Goal: Task Accomplishment & Management: Manage account settings

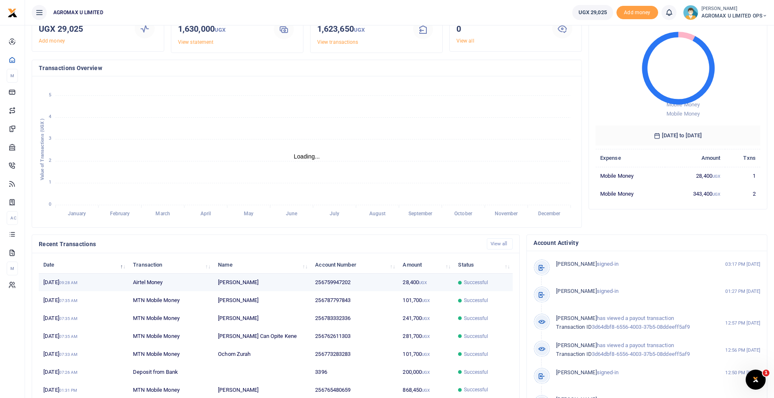
scroll to position [100, 0]
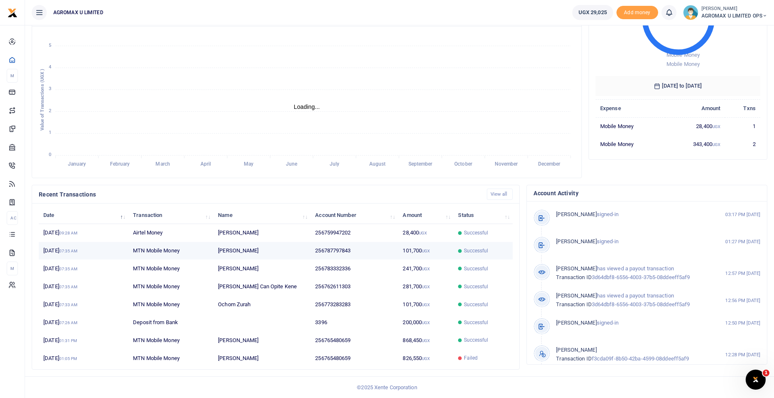
click at [423, 252] on small "UGX" at bounding box center [426, 251] width 8 height 5
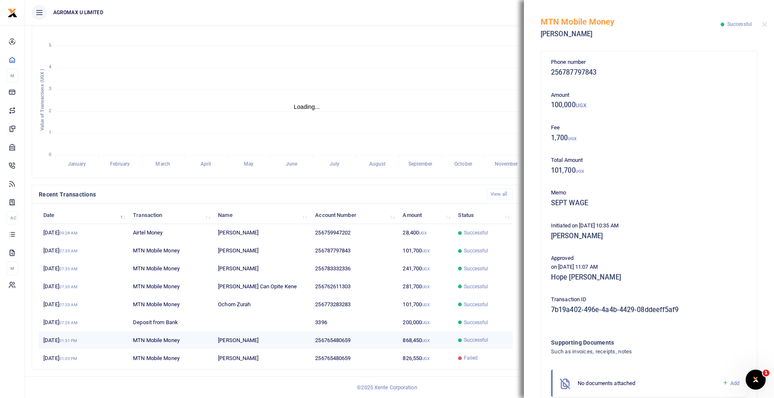
click at [417, 343] on td "868,450 UGX" at bounding box center [425, 340] width 55 height 18
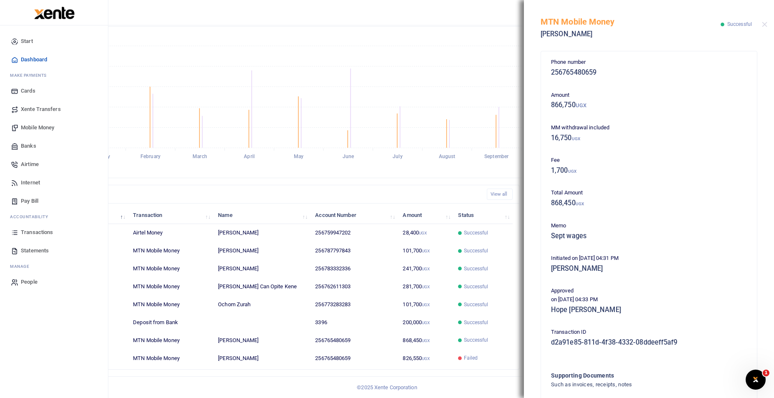
click at [42, 249] on span "Statements" at bounding box center [35, 250] width 28 height 8
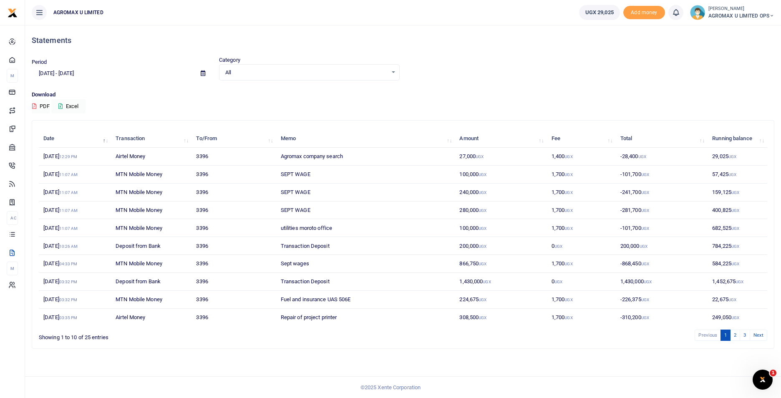
click at [202, 74] on icon at bounding box center [203, 72] width 5 height 5
click at [57, 178] on li "Custom Range" at bounding box center [61, 180] width 58 height 13
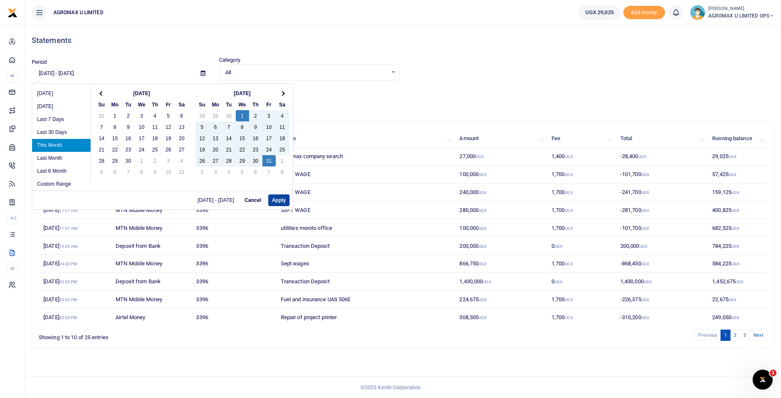
click at [276, 200] on button "Apply" at bounding box center [278, 200] width 21 height 12
type input "10/01/2025 - 10/31/2025"
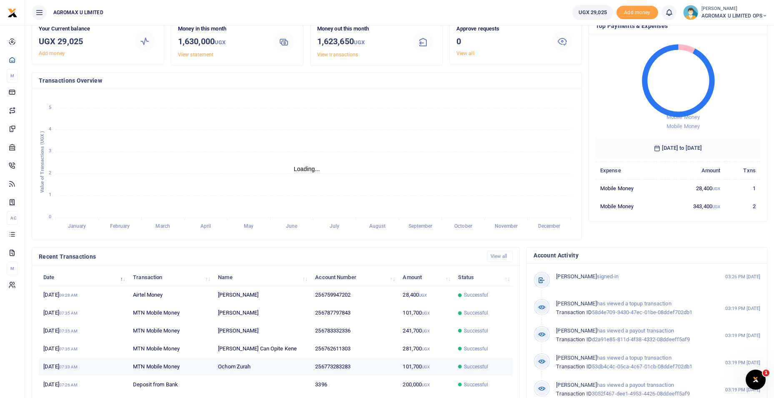
scroll to position [83, 0]
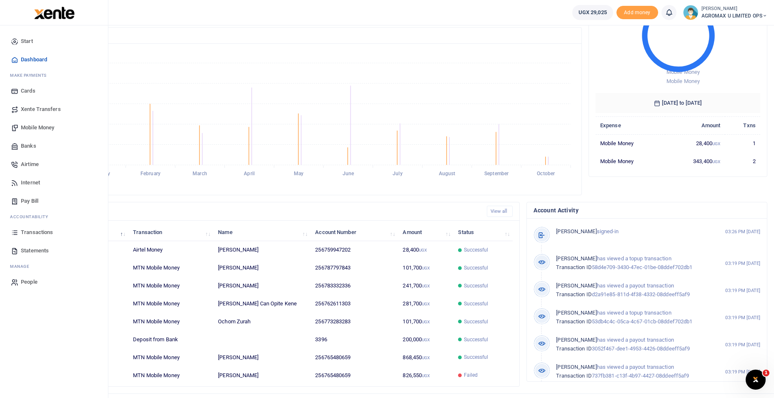
click at [35, 246] on span "Statements" at bounding box center [35, 250] width 28 height 8
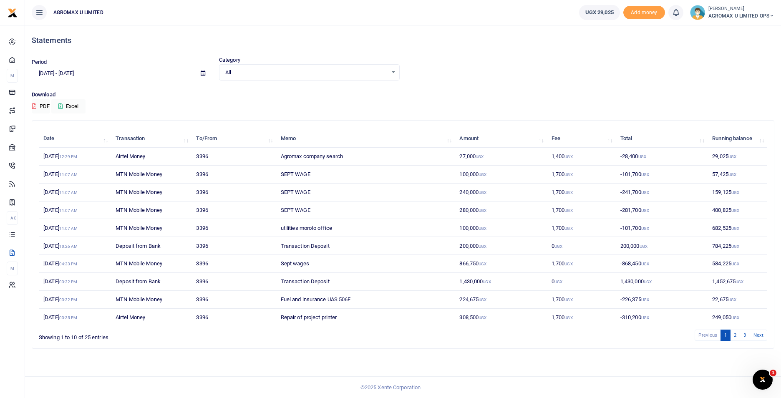
click at [204, 74] on icon at bounding box center [203, 72] width 5 height 5
click at [54, 178] on li "Custom Range" at bounding box center [61, 180] width 58 height 13
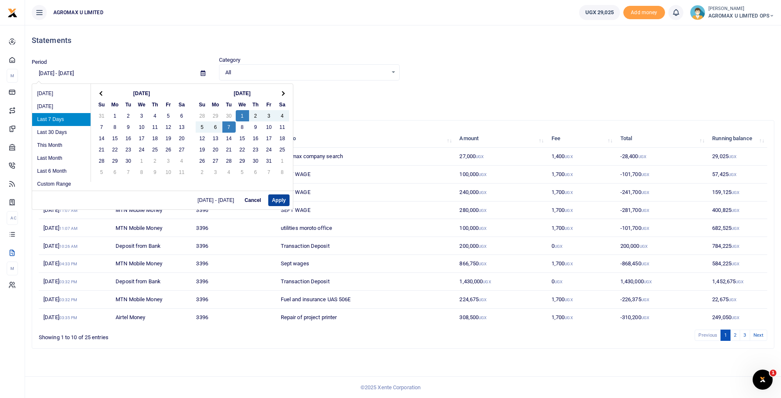
click at [277, 203] on button "Apply" at bounding box center [278, 200] width 21 height 12
type input "10/01/2025 - 10/07/2025"
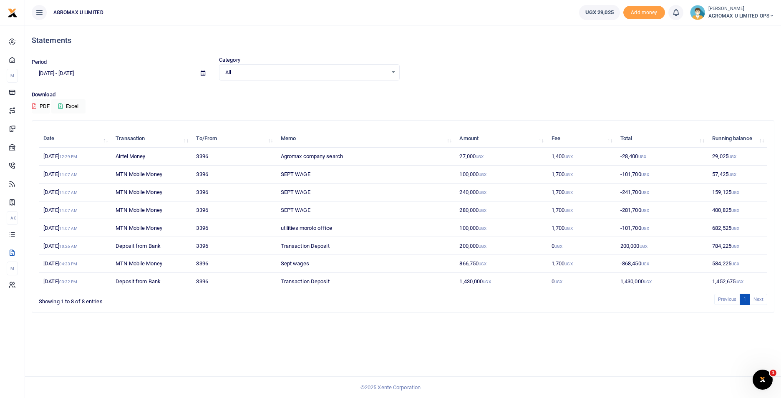
click at [44, 106] on button "PDF" at bounding box center [41, 106] width 18 height 14
